Goal: Find specific page/section: Find specific page/section

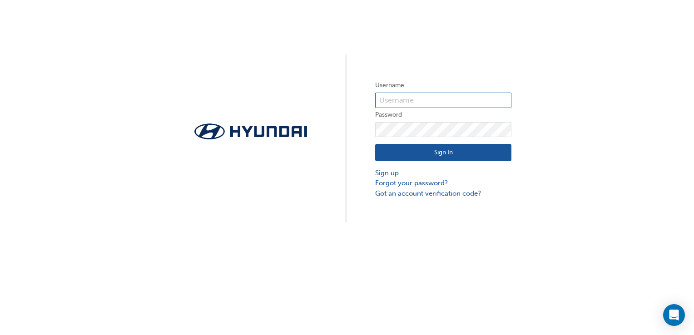
click at [473, 95] on input "text" at bounding box center [443, 100] width 136 height 15
type input "35991"
click at [423, 150] on button "Sign In" at bounding box center [443, 152] width 136 height 17
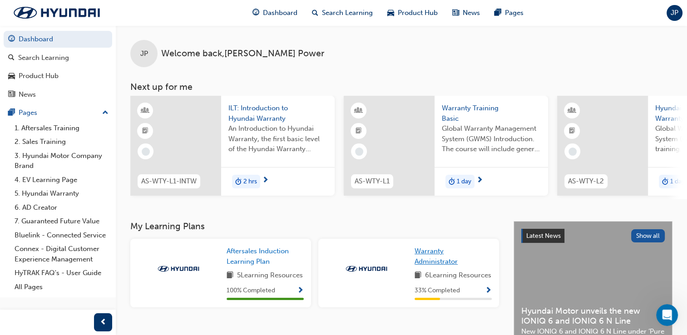
click at [444, 255] on span "Warranty Administrator" at bounding box center [436, 256] width 43 height 19
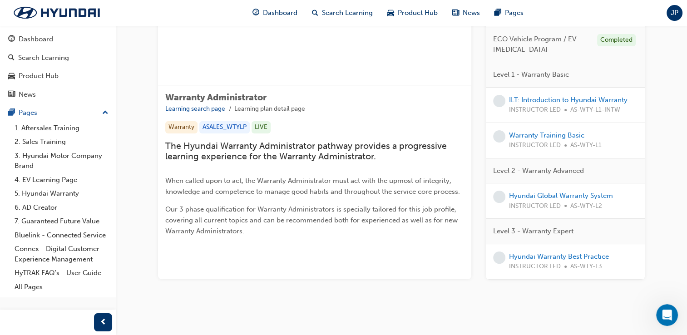
scroll to position [38, 0]
